Goal: Task Accomplishment & Management: Use online tool/utility

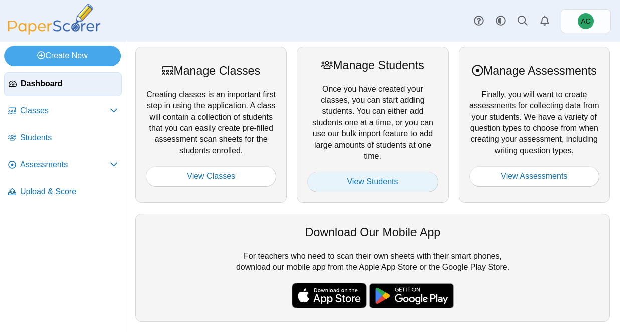
click at [382, 178] on link "View Students" at bounding box center [372, 182] width 130 height 20
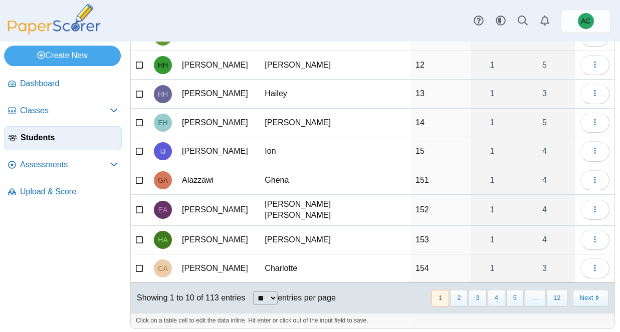
scroll to position [122, 0]
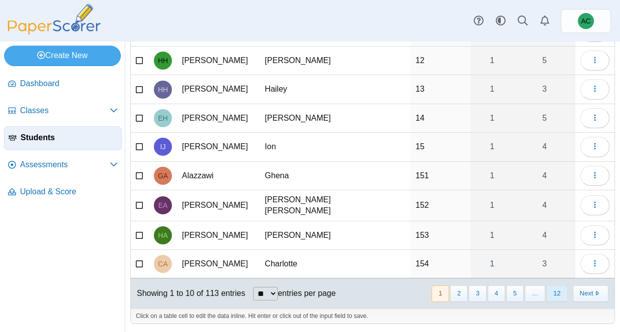
click at [555, 293] on button "12" at bounding box center [556, 294] width 21 height 17
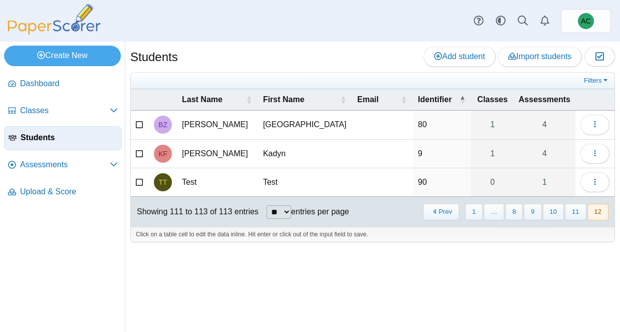
scroll to position [0, 0]
click at [573, 210] on button "11" at bounding box center [575, 212] width 21 height 17
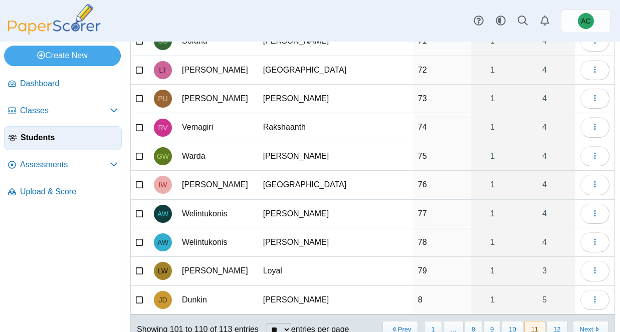
scroll to position [122, 0]
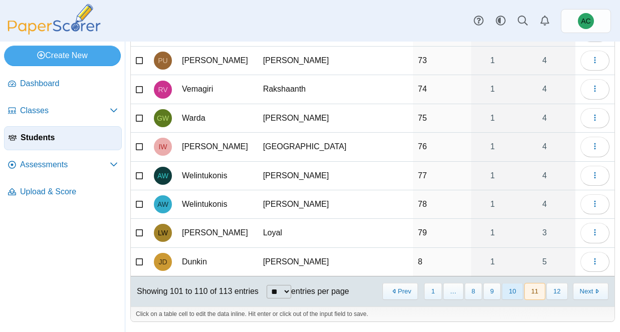
click at [512, 289] on button "10" at bounding box center [512, 291] width 21 height 17
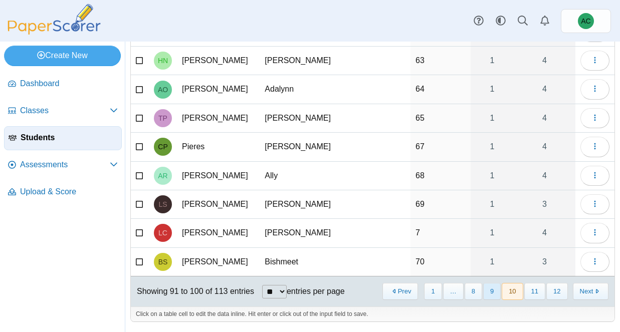
click at [486, 295] on button "9" at bounding box center [492, 291] width 18 height 17
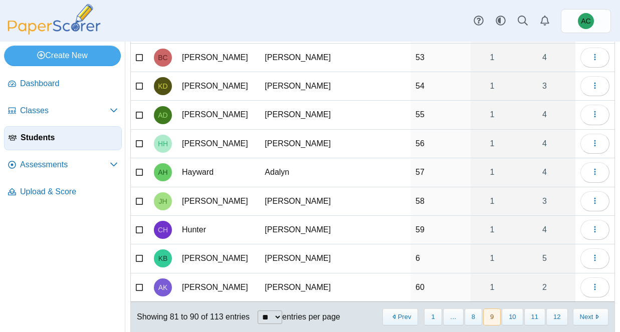
scroll to position [71, 0]
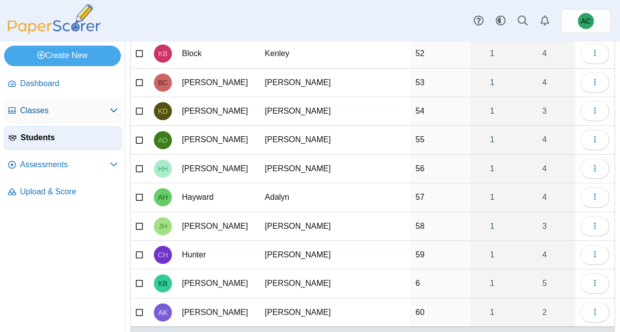
click at [67, 104] on link "Classes" at bounding box center [63, 111] width 118 height 24
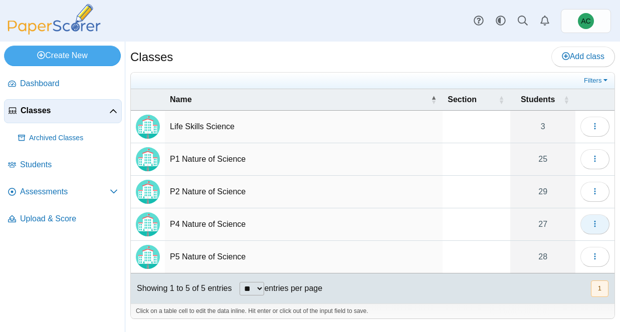
click at [583, 227] on button "button" at bounding box center [594, 224] width 29 height 20
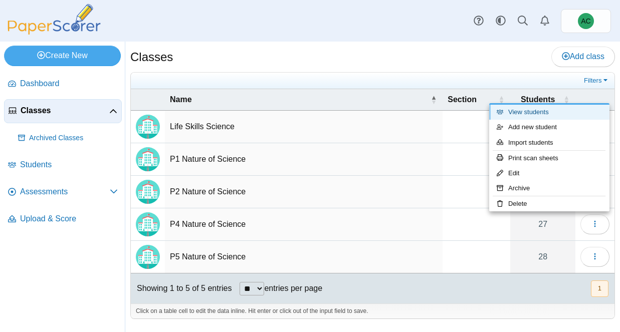
click at [531, 113] on link "View students" at bounding box center [549, 112] width 120 height 15
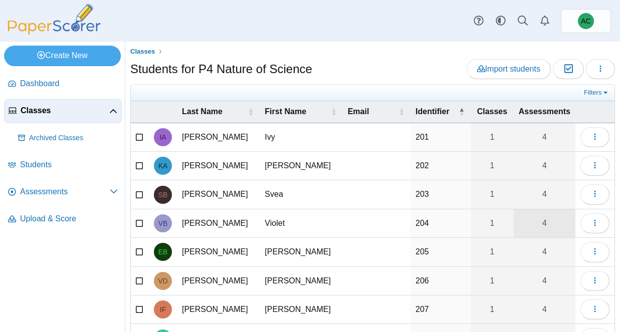
scroll to position [134, 0]
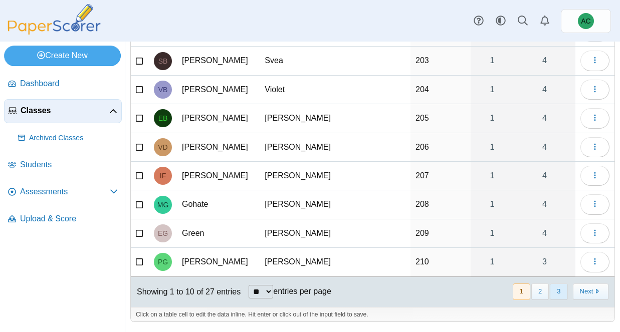
click at [561, 289] on button "3" at bounding box center [559, 292] width 18 height 17
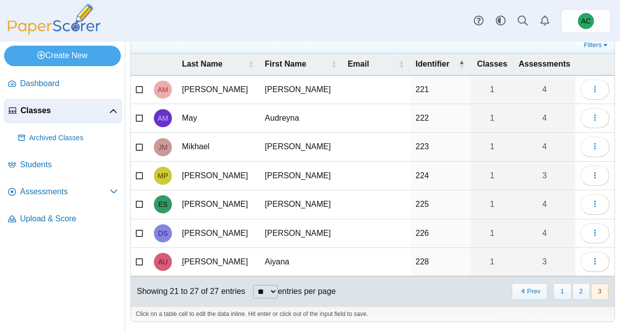
scroll to position [48, 0]
click at [589, 260] on button "button" at bounding box center [594, 262] width 29 height 20
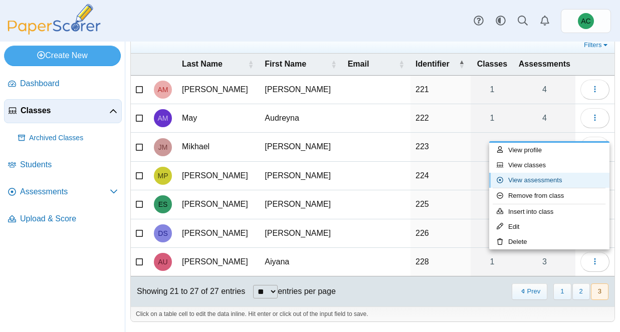
click at [538, 176] on link "View assessments" at bounding box center [549, 180] width 120 height 15
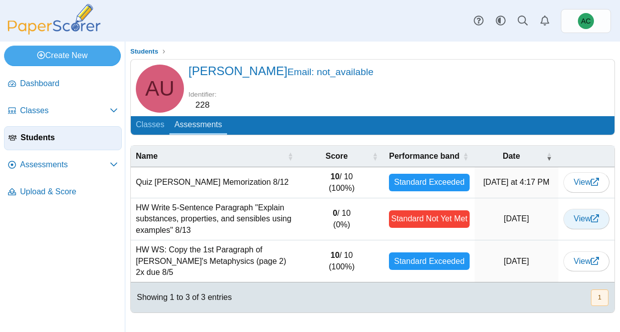
click at [591, 225] on link "View" at bounding box center [586, 219] width 46 height 20
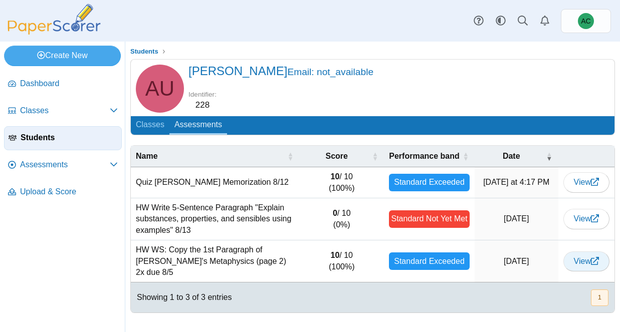
click at [586, 265] on link "View" at bounding box center [586, 262] width 46 height 20
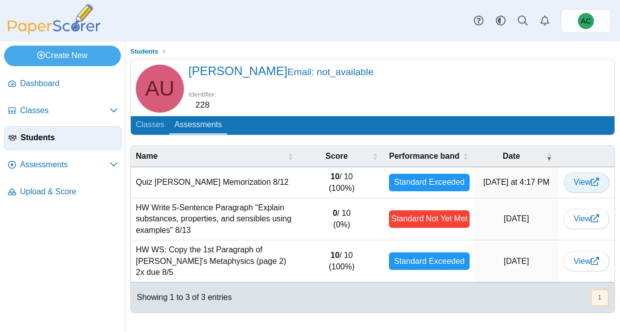
click at [588, 186] on link "View" at bounding box center [586, 182] width 46 height 20
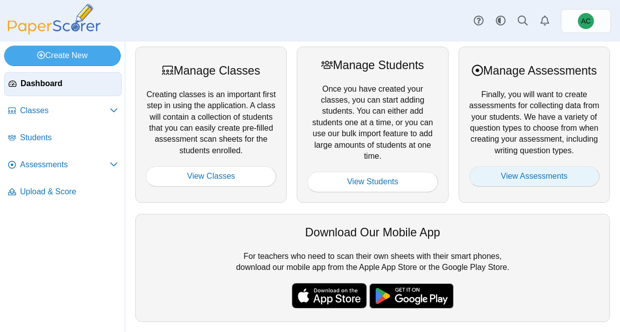
click at [515, 178] on link "View Assessments" at bounding box center [534, 176] width 130 height 20
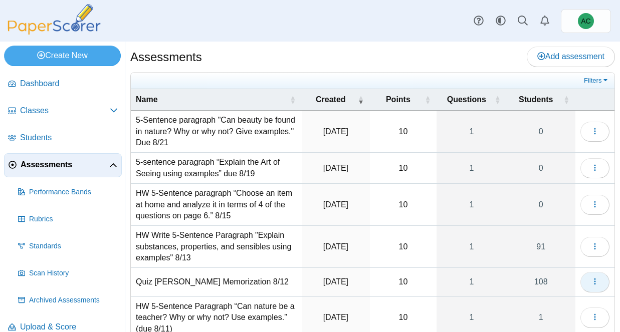
click at [596, 274] on button "button" at bounding box center [594, 282] width 29 height 20
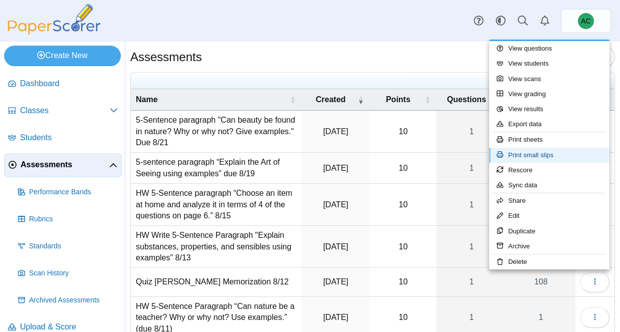
click at [532, 156] on link "Print small slips" at bounding box center [549, 155] width 120 height 15
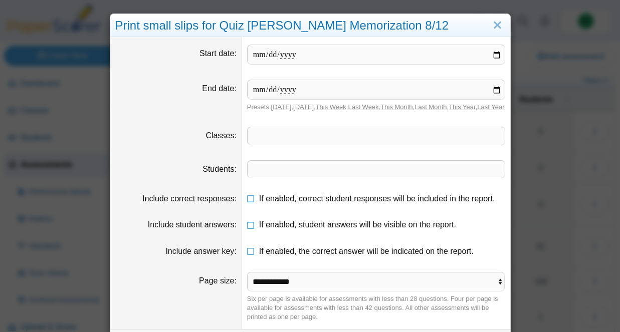
click at [261, 135] on dd "​" at bounding box center [376, 135] width 268 height 33
click at [259, 141] on span at bounding box center [376, 135] width 257 height 17
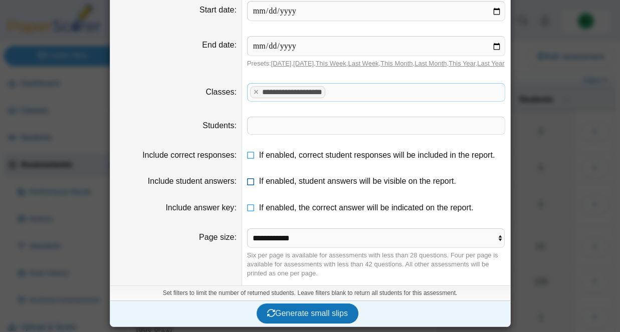
scroll to position [53, 0]
click at [278, 323] on button "Generate small slips" at bounding box center [308, 314] width 102 height 20
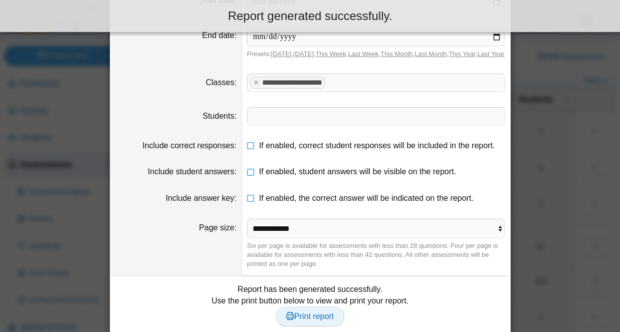
click at [311, 321] on span "Print report" at bounding box center [310, 316] width 48 height 9
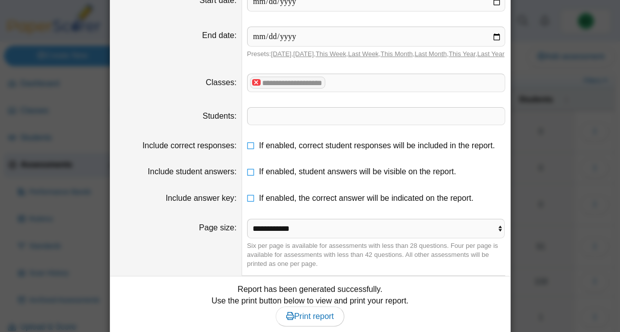
click at [257, 86] on x "remove tag" at bounding box center [256, 82] width 9 height 7
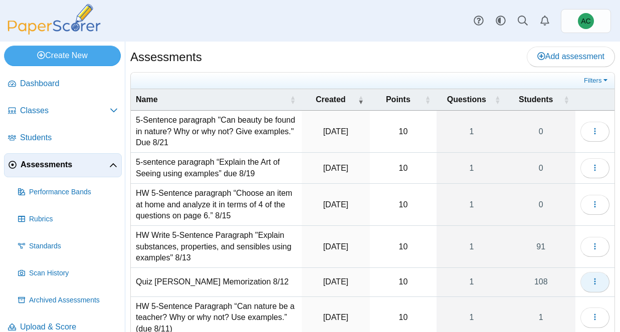
click at [587, 283] on button "button" at bounding box center [594, 282] width 29 height 20
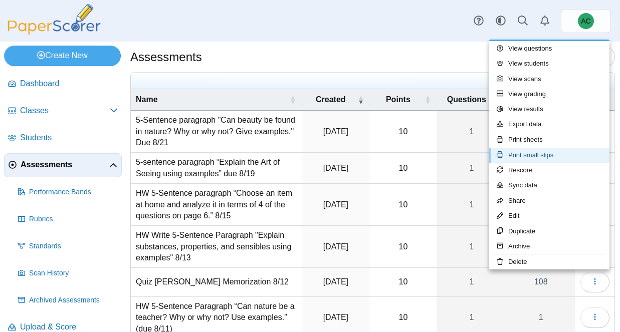
click at [547, 152] on link "Print small slips" at bounding box center [549, 155] width 120 height 15
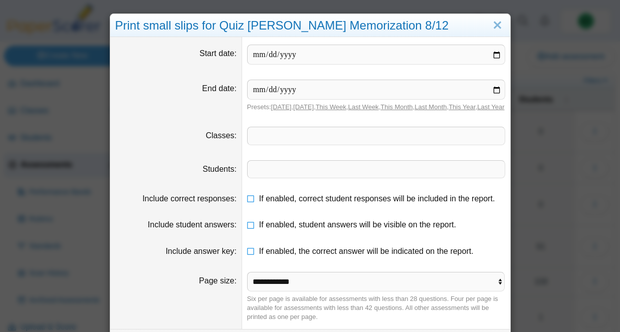
click at [259, 144] on span at bounding box center [376, 135] width 257 height 17
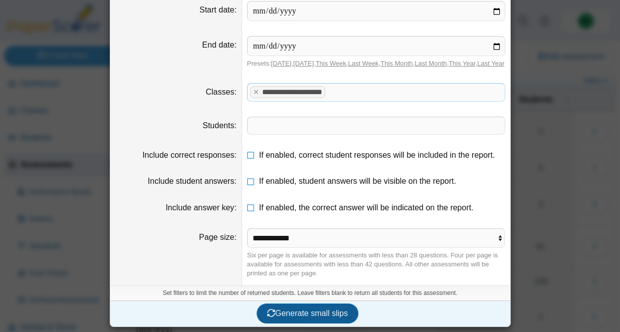
click at [311, 310] on span "Generate small slips" at bounding box center [307, 313] width 81 height 9
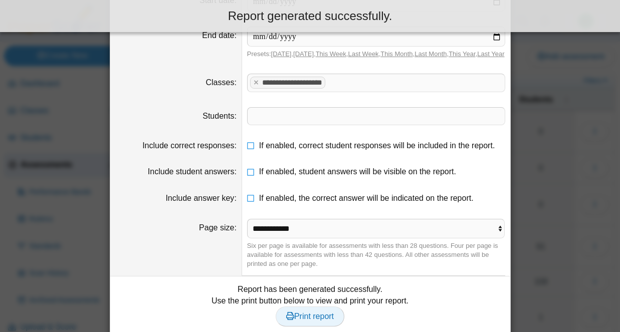
click at [313, 321] on link "Print report" at bounding box center [310, 317] width 69 height 20
